Goal: Information Seeking & Learning: Learn about a topic

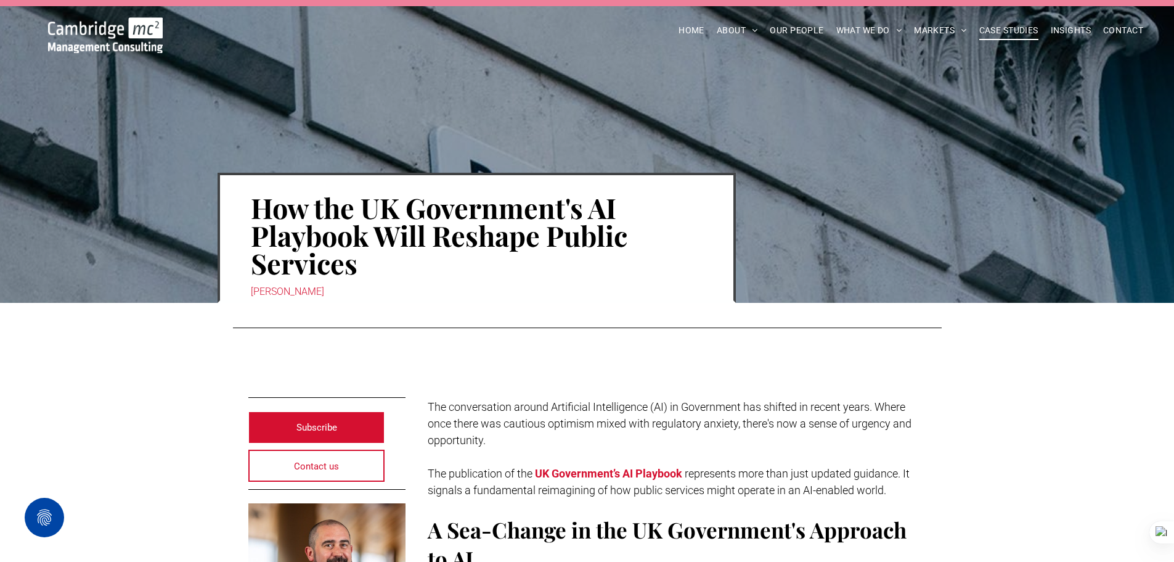
scroll to position [123, 0]
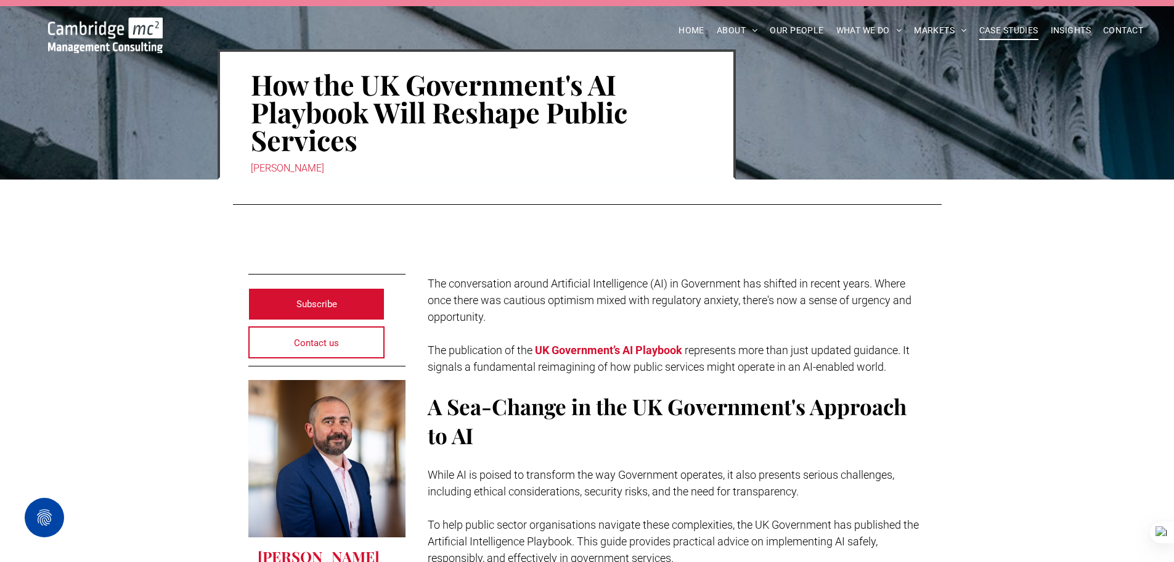
click at [1006, 27] on span "CASE STUDIES" at bounding box center [1009, 30] width 59 height 19
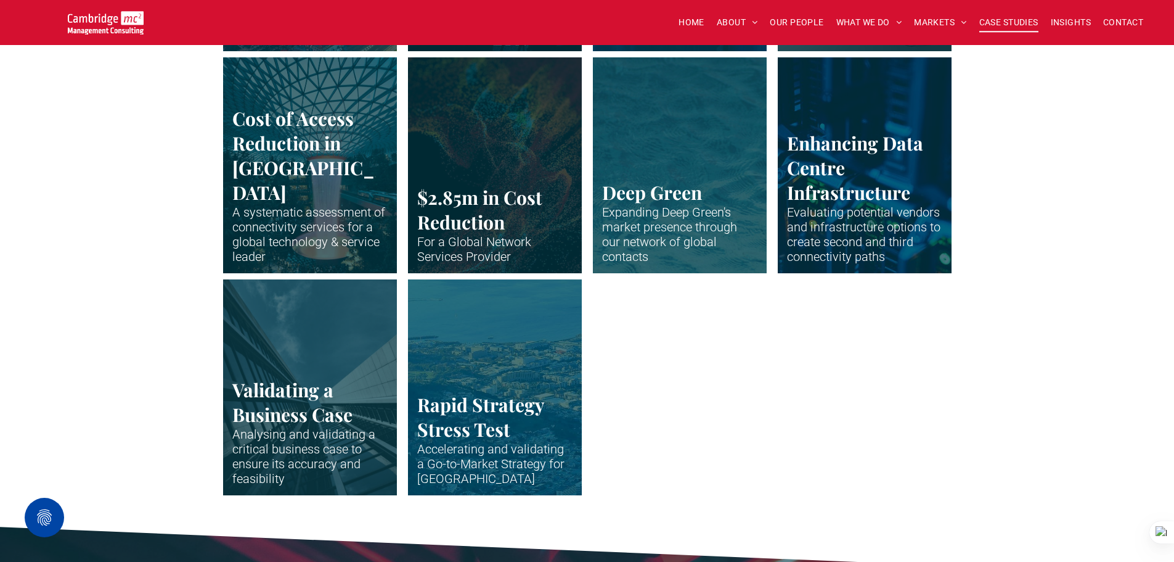
scroll to position [2589, 0]
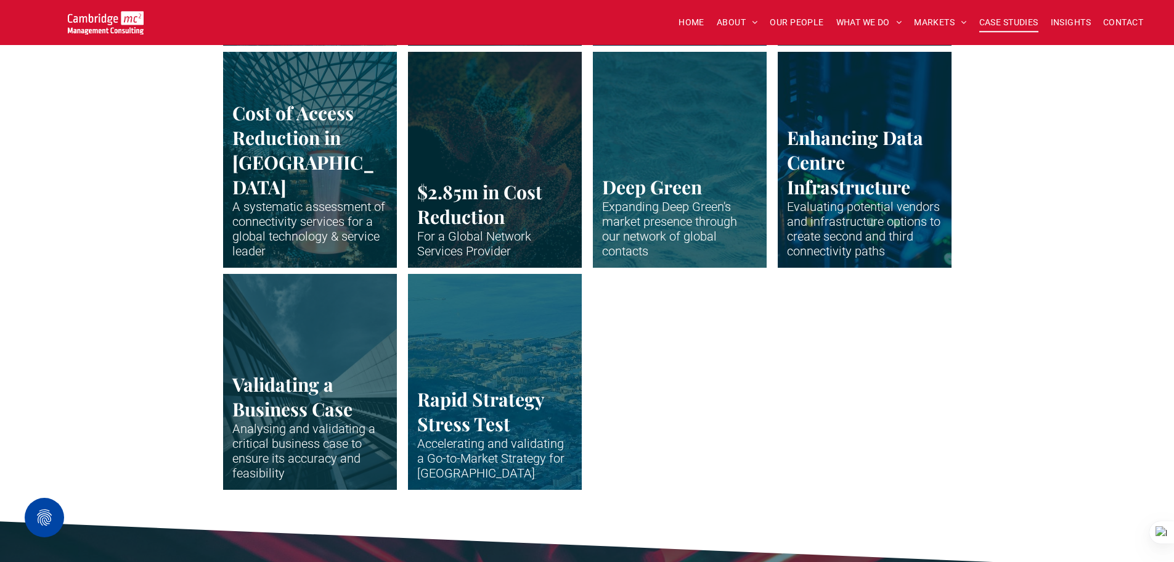
click at [836, 173] on link "Close up of data centre stack" at bounding box center [864, 159] width 184 height 229
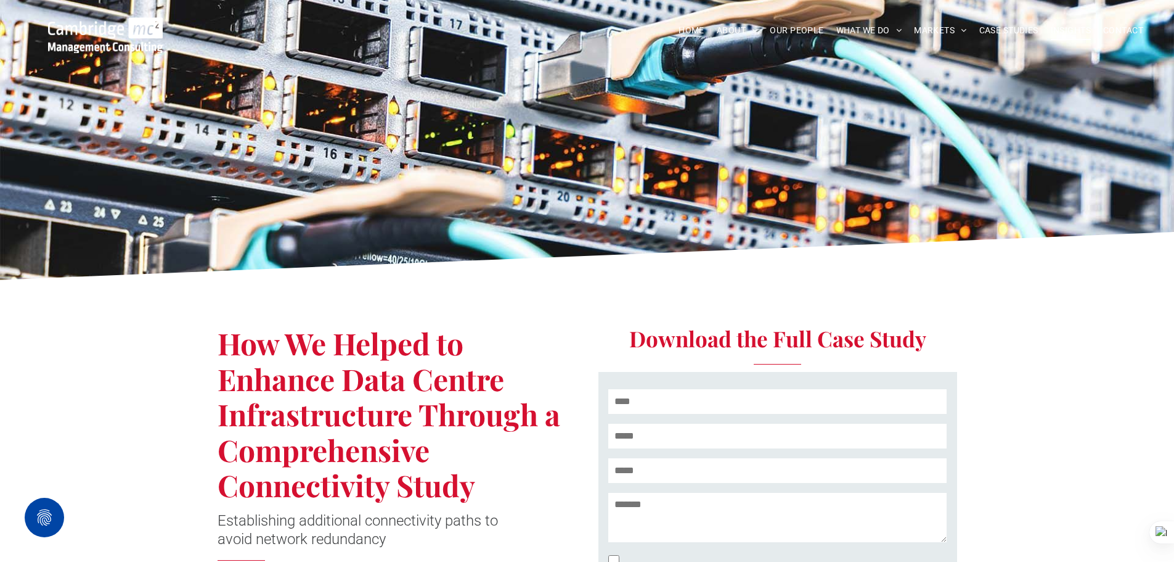
click at [1068, 31] on span "INSIGHTS" at bounding box center [1071, 30] width 40 height 19
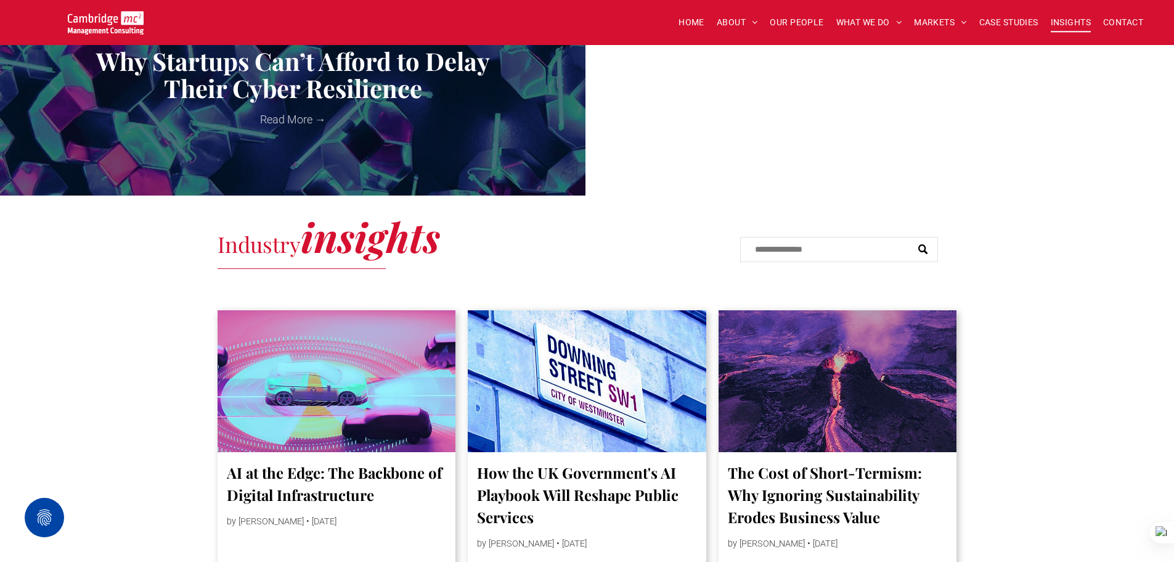
scroll to position [432, 0]
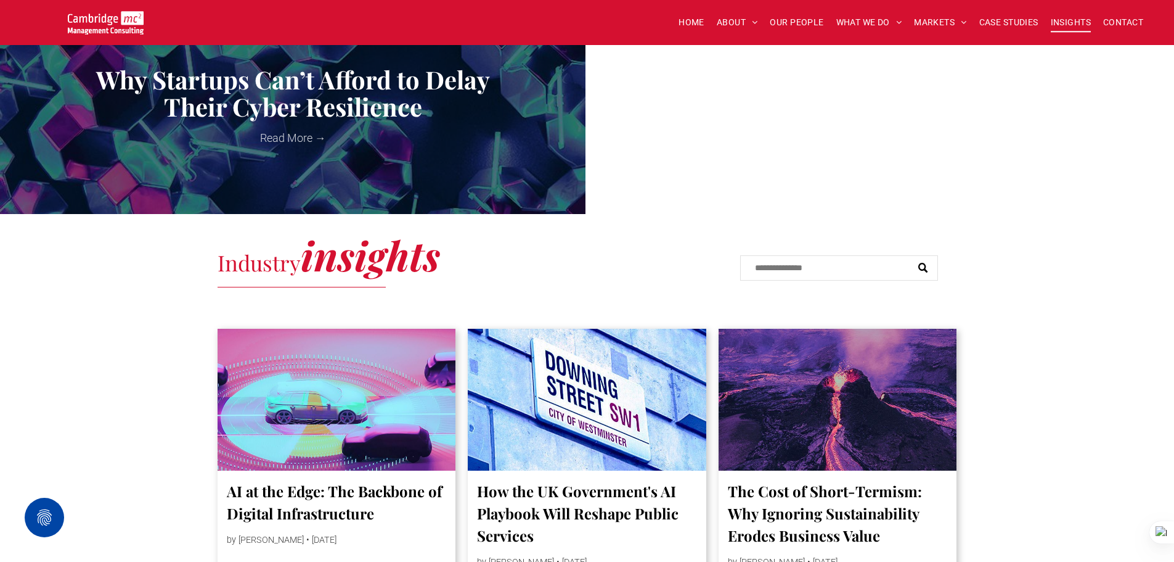
click at [625, 370] on div at bounding box center [587, 399] width 253 height 150
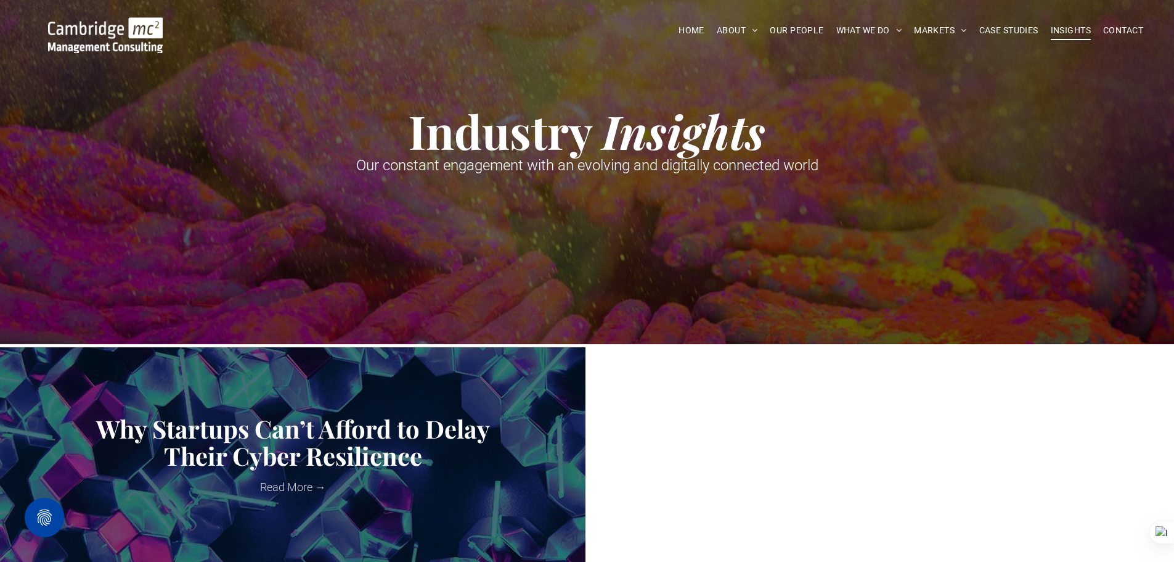
scroll to position [0, 0]
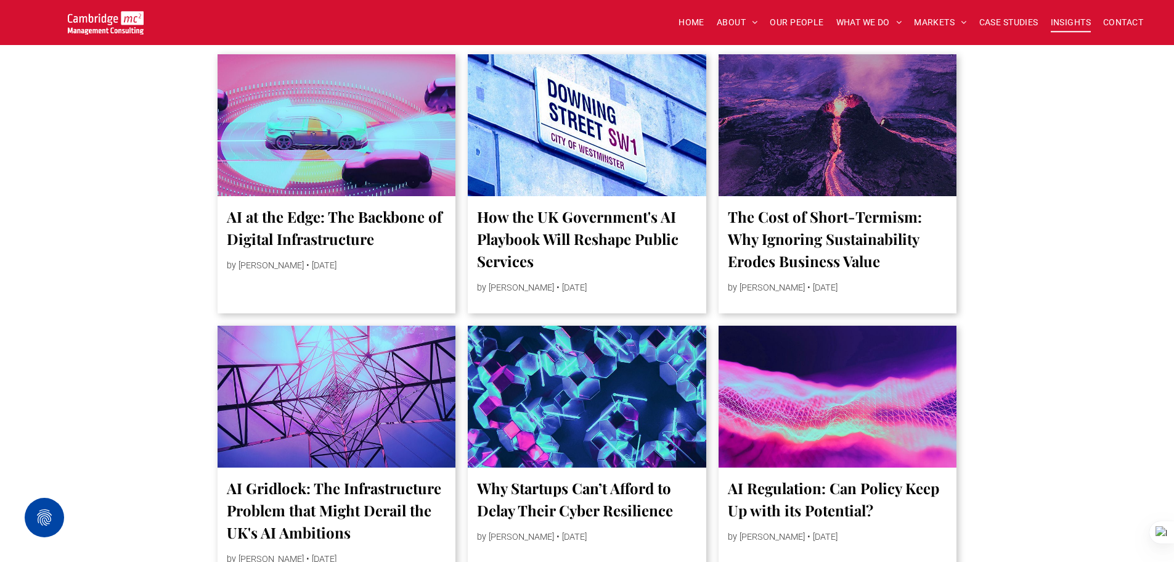
scroll to position [740, 0]
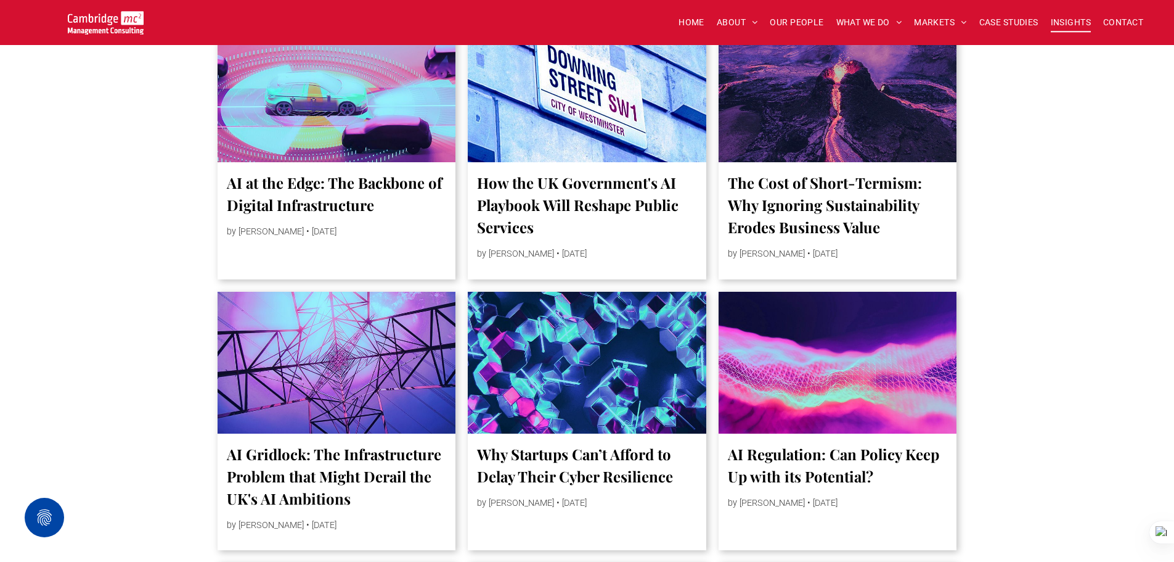
click at [1005, 7] on div "HOME ABOUT ABOUT US CHARITY ARMED FORCES COVENANT CAREERS PRESS RELEASES OUR PE…" at bounding box center [587, 22] width 1174 height 45
click at [1003, 18] on span "CASE STUDIES" at bounding box center [1009, 22] width 59 height 19
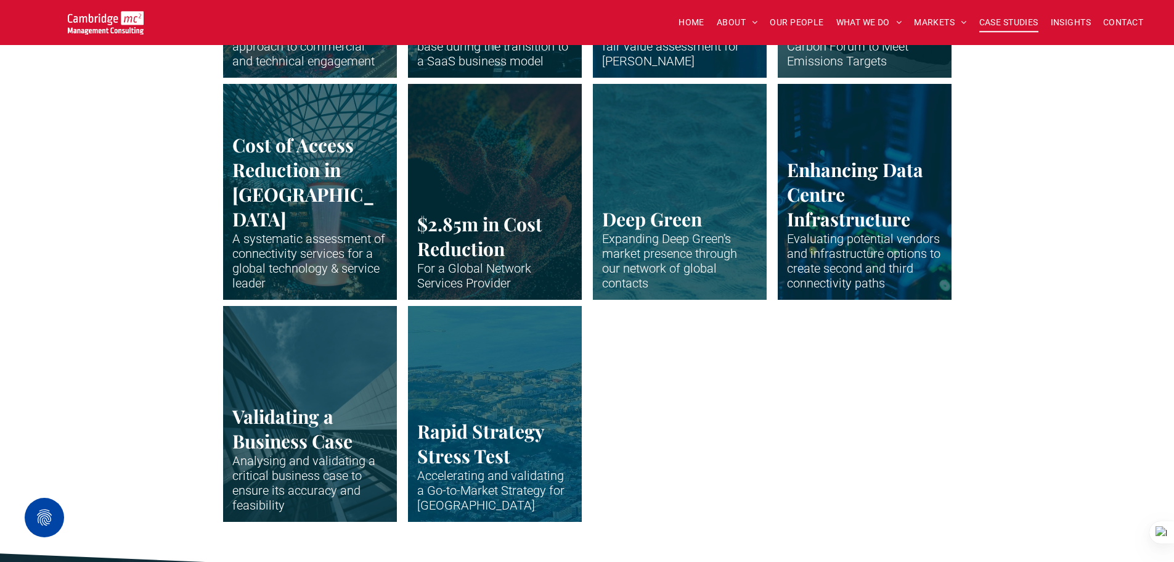
scroll to position [2527, 0]
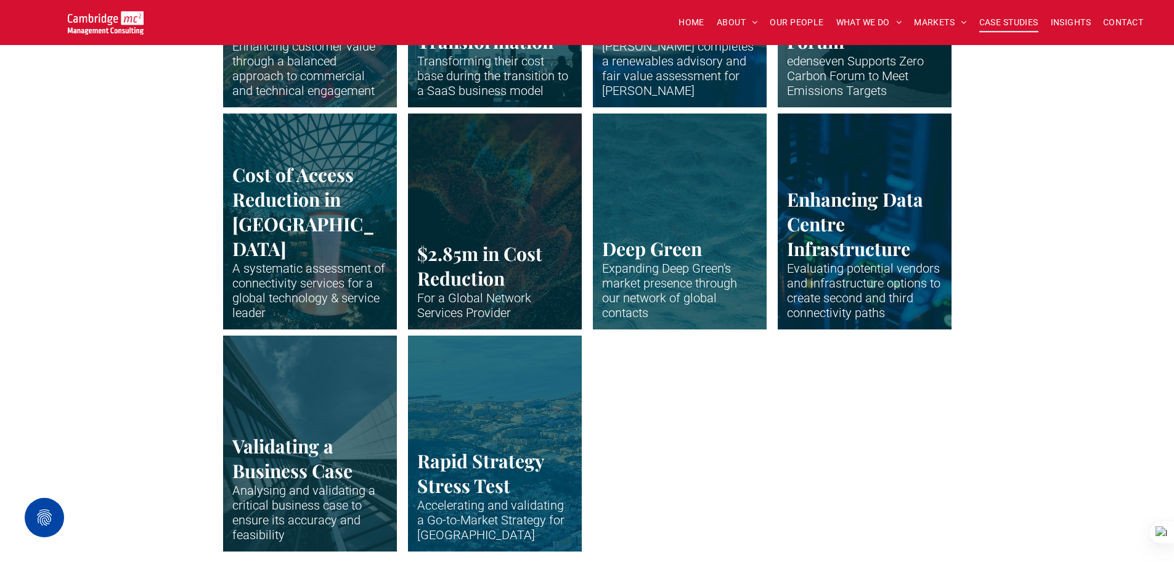
click at [799, 240] on link "Close up of data centre stack" at bounding box center [864, 221] width 184 height 229
